Goal: Complete application form

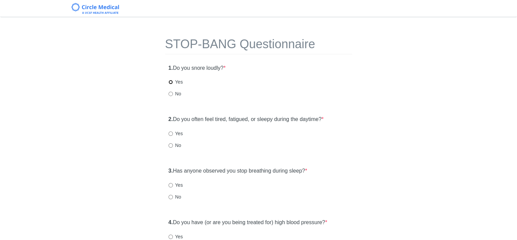
click at [170, 81] on input "Yes" at bounding box center [171, 82] width 4 height 4
radio input "true"
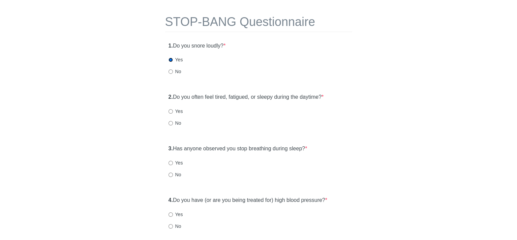
scroll to position [34, 0]
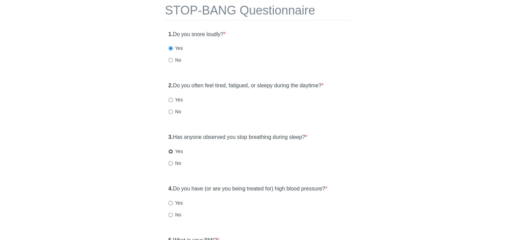
click at [170, 151] on input "Yes" at bounding box center [171, 151] width 4 height 4
radio input "true"
click at [171, 113] on input "No" at bounding box center [171, 112] width 4 height 4
radio input "true"
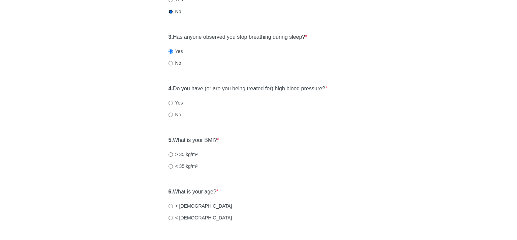
scroll to position [135, 0]
click at [170, 101] on input "Yes" at bounding box center [171, 102] width 4 height 4
radio input "true"
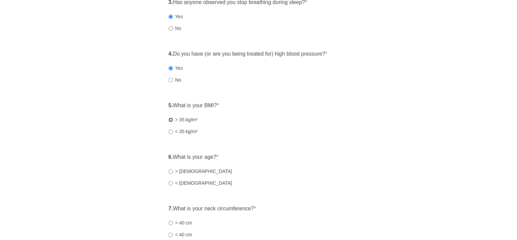
click at [169, 119] on input "> 35 kg/m²" at bounding box center [171, 120] width 4 height 4
radio input "true"
click at [170, 183] on input "< [DEMOGRAPHIC_DATA]" at bounding box center [171, 183] width 4 height 4
radio input "true"
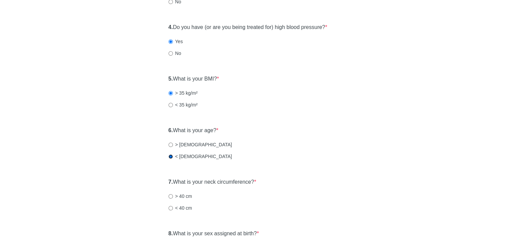
scroll to position [236, 0]
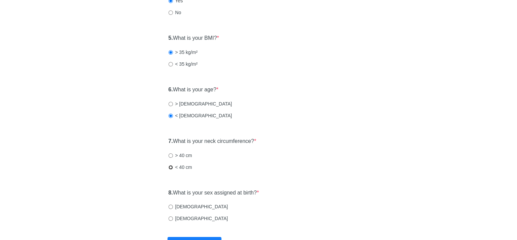
click at [169, 168] on input "< 40 cm" at bounding box center [171, 167] width 4 height 4
radio input "true"
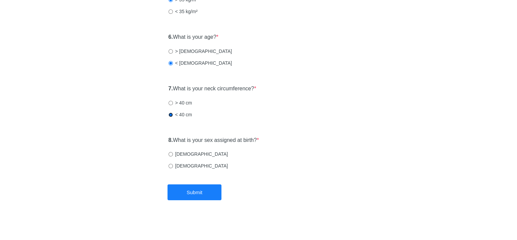
scroll to position [289, 0]
click at [171, 153] on input "[DEMOGRAPHIC_DATA]" at bounding box center [171, 153] width 4 height 4
radio input "true"
click at [207, 192] on button "Submit" at bounding box center [195, 192] width 54 height 16
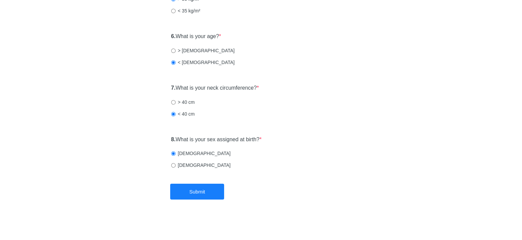
scroll to position [0, 0]
